Goal: Check status: Check status

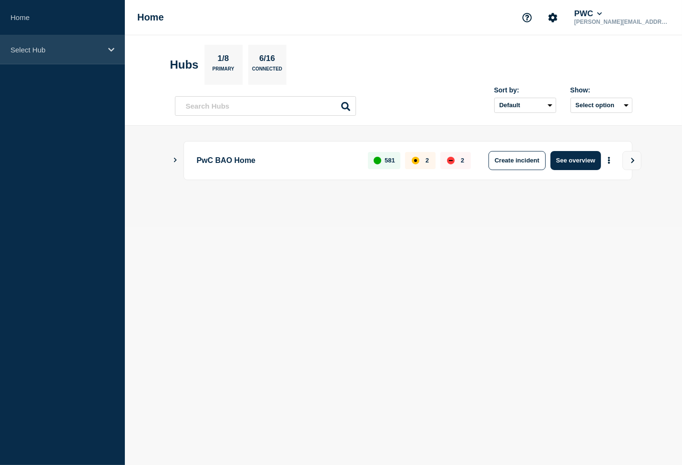
click at [116, 50] on div "Select Hub" at bounding box center [62, 49] width 125 height 29
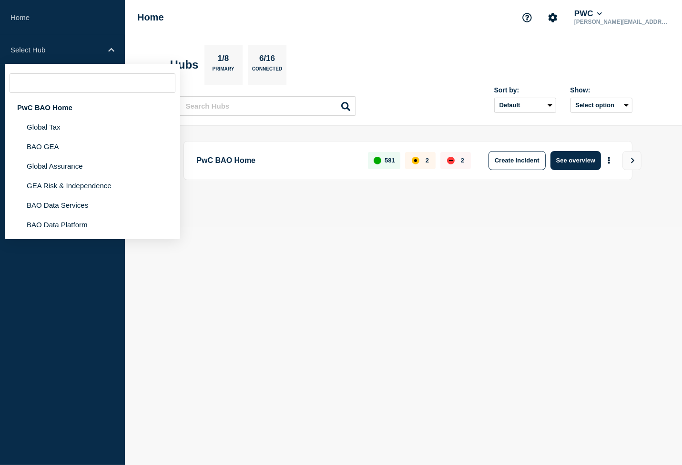
click at [321, 226] on main "PwC BAO Home 581 2 2 Create incident See overview" at bounding box center [404, 177] width 558 height 102
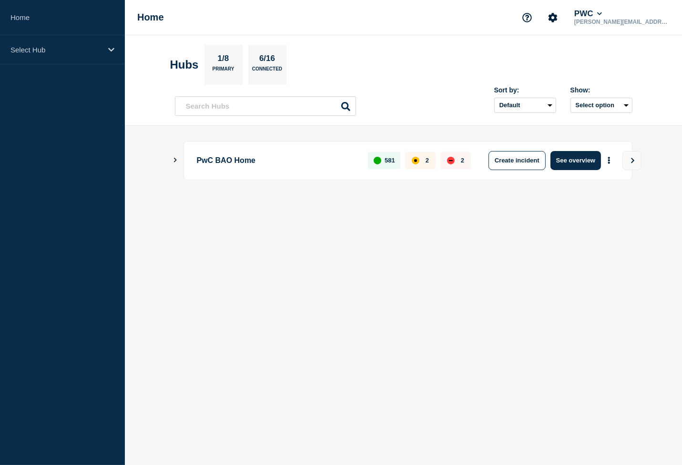
click at [164, 163] on main "PwC BAO Home 581 2 2 Create incident See overview" at bounding box center [404, 177] width 558 height 102
click at [171, 160] on main "PwC BAO Home 581 2 2 Create incident See overview" at bounding box center [404, 177] width 558 height 102
click at [173, 160] on icon "Show Connected Hubs" at bounding box center [175, 160] width 6 height 5
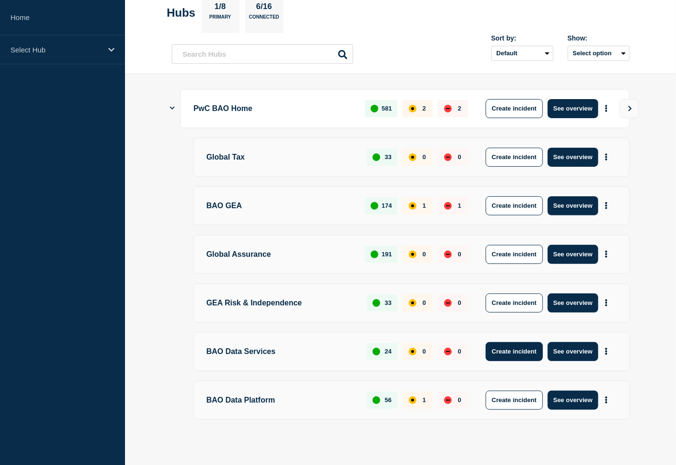
scroll to position [52, 0]
click at [580, 393] on button "See overview" at bounding box center [573, 400] width 51 height 19
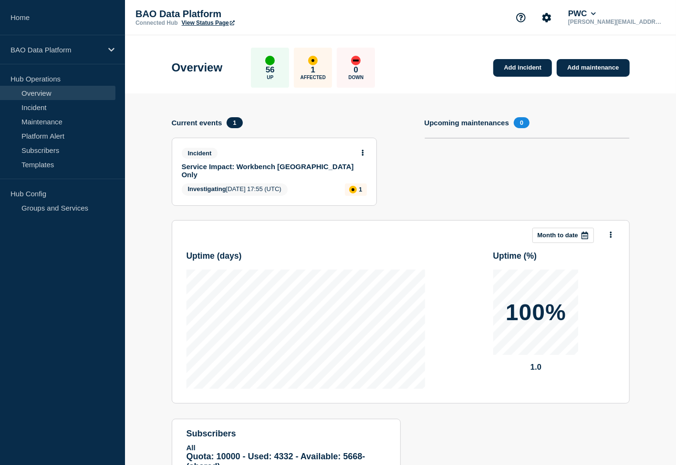
click at [294, 166] on link "Service Impact: Workbench [GEOGRAPHIC_DATA] Only" at bounding box center [268, 171] width 172 height 16
click at [361, 154] on button at bounding box center [363, 153] width 8 height 8
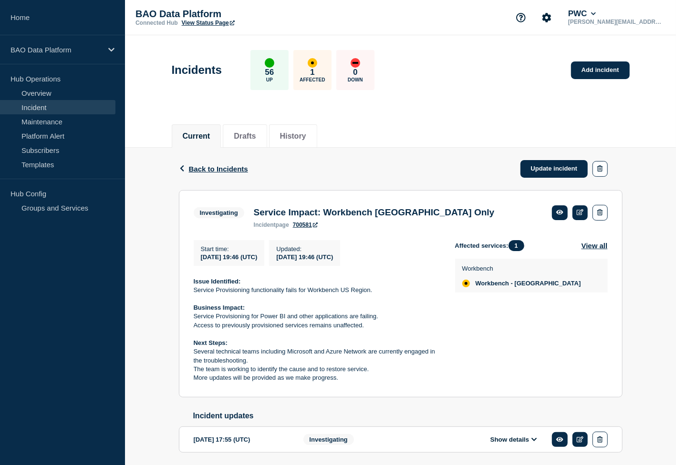
click at [664, 286] on div "Back Back to Incidents Update incident Investigating Service Impact: Workbench …" at bounding box center [400, 316] width 551 height 336
